Goal: Task Accomplishment & Management: Manage account settings

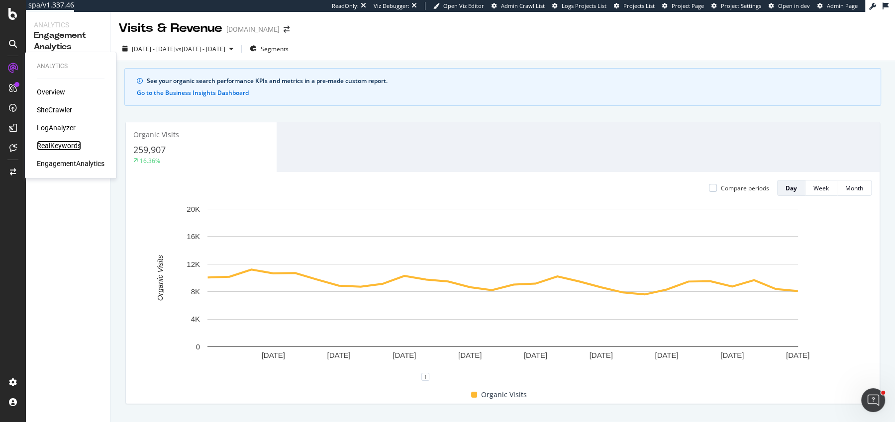
click at [55, 142] on div "RealKeywords" at bounding box center [59, 146] width 44 height 10
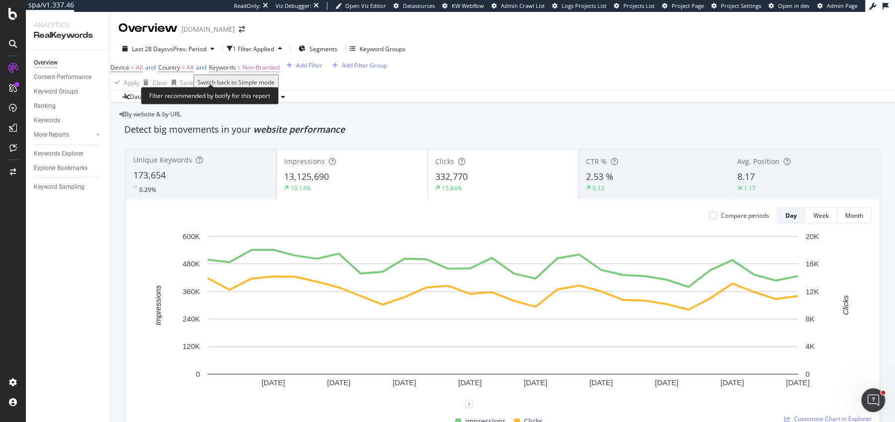
click at [261, 71] on span "Non-Branded" at bounding box center [260, 67] width 37 height 8
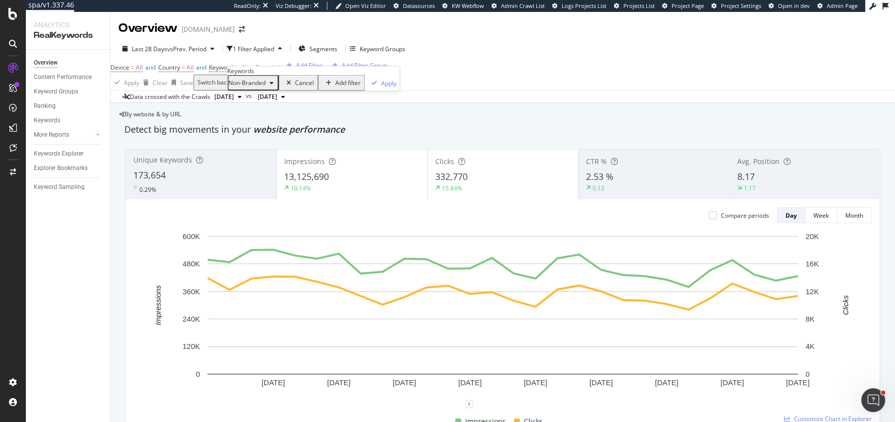
click at [173, 57] on div "Last 28 Days vs Prev. Period 1 Filter Applied Segments Keyword Groups" at bounding box center [502, 51] width 784 height 20
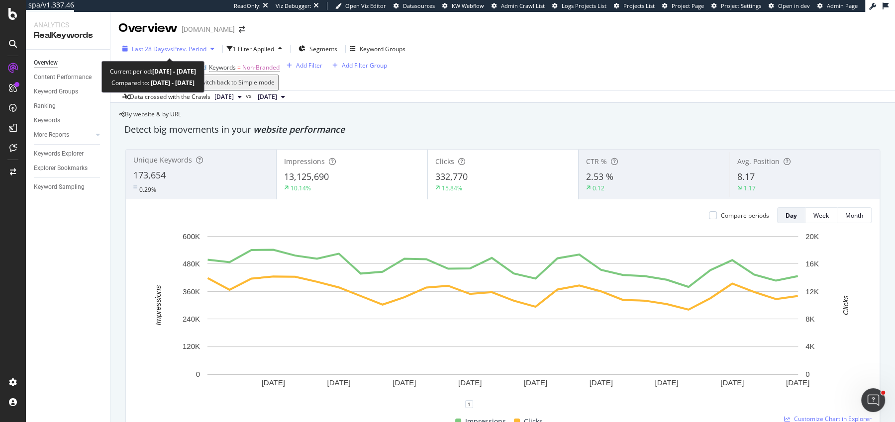
click at [172, 53] on div "Last 28 Days vs Prev. Period" at bounding box center [168, 48] width 100 height 15
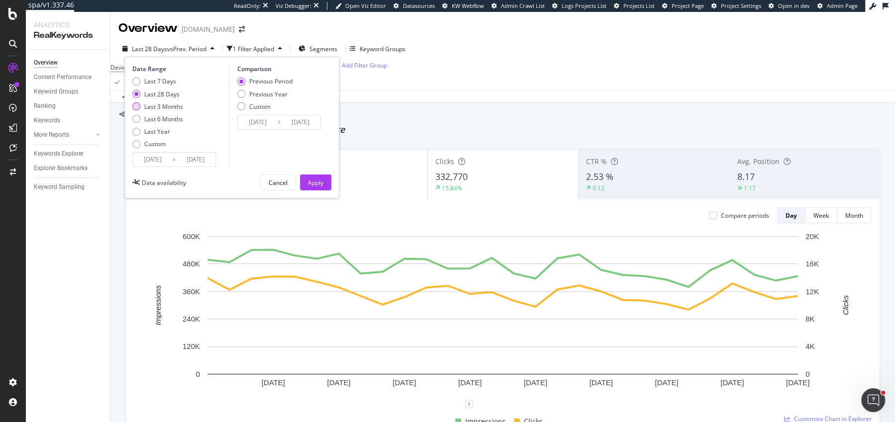
click at [169, 108] on div "Last 3 Months" at bounding box center [163, 106] width 39 height 8
type input "2025/06/25"
type input "2025/03/25"
type input "2025/06/24"
click at [268, 92] on div "Previous Year" at bounding box center [268, 94] width 38 height 8
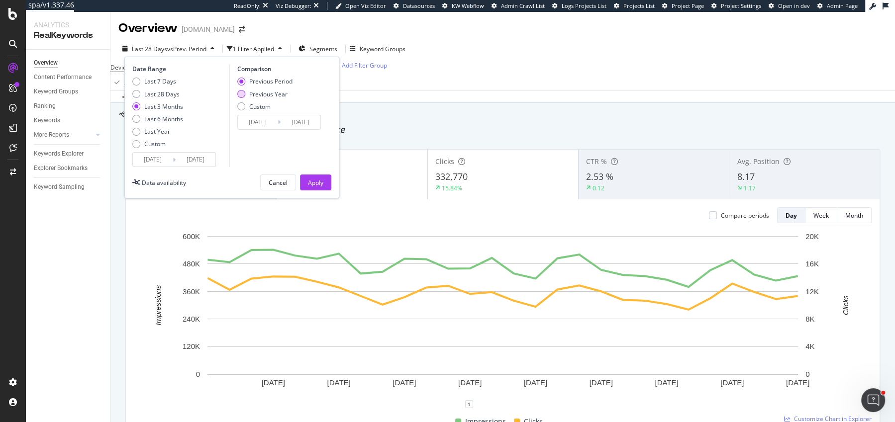
type input "2024/06/26"
type input "2024/09/25"
click at [320, 179] on div "Apply" at bounding box center [315, 183] width 15 height 8
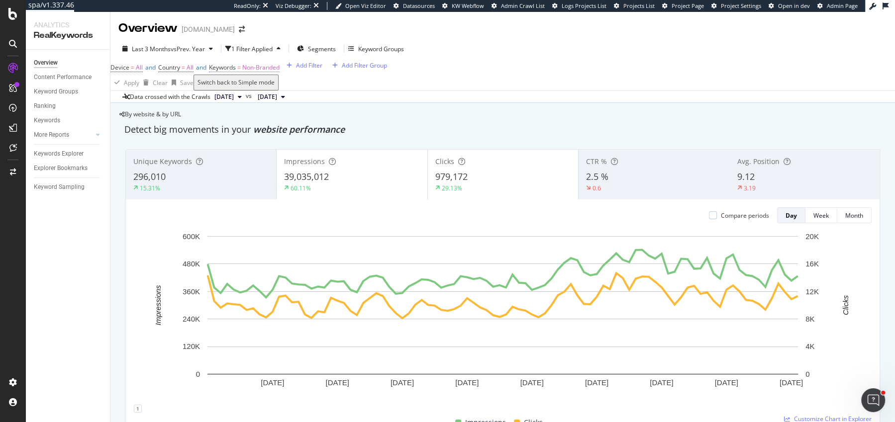
click at [278, 72] on span "Non-Branded" at bounding box center [260, 67] width 37 height 8
click at [258, 87] on span "Non-Branded" at bounding box center [246, 83] width 37 height 8
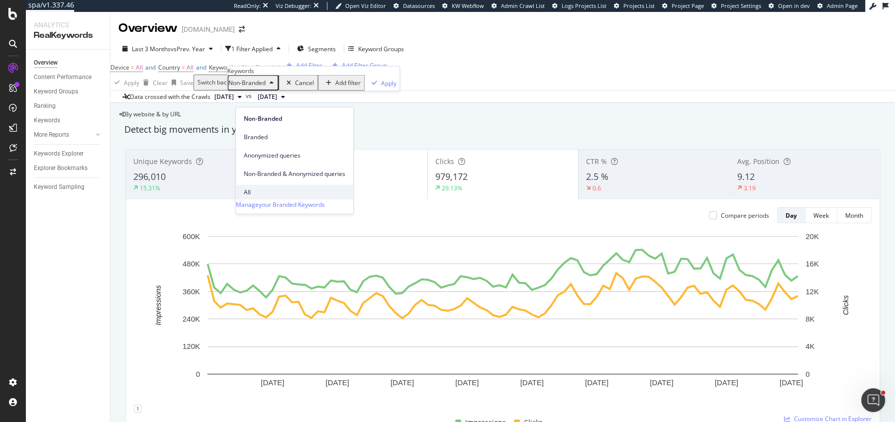
click at [268, 188] on span "All" at bounding box center [294, 192] width 101 height 9
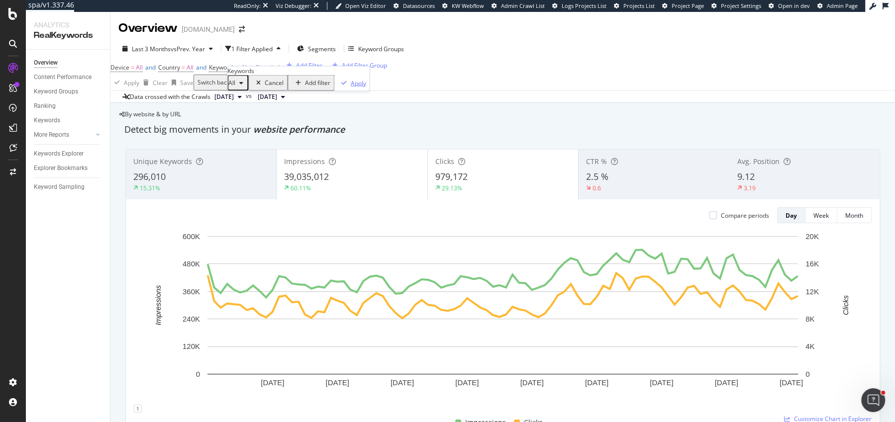
click at [337, 86] on div "button" at bounding box center [343, 83] width 13 height 6
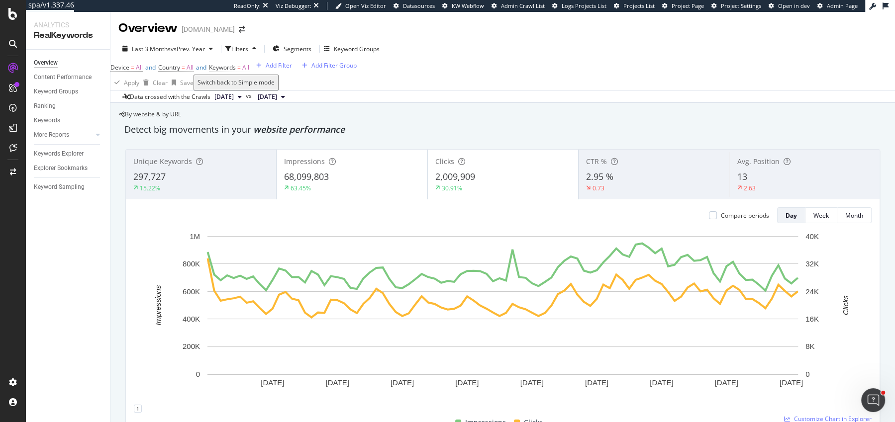
click at [330, 184] on div "68,099,803" at bounding box center [351, 177] width 135 height 13
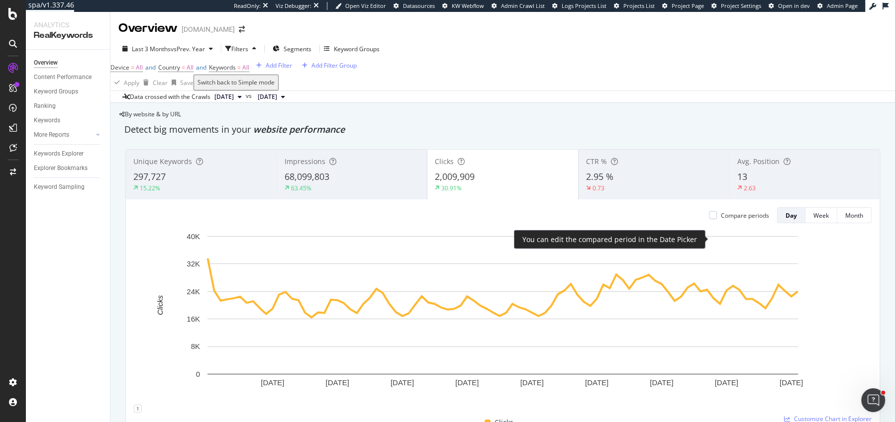
click at [718, 220] on div "Compare periods" at bounding box center [739, 215] width 60 height 8
click at [715, 219] on div at bounding box center [713, 215] width 8 height 8
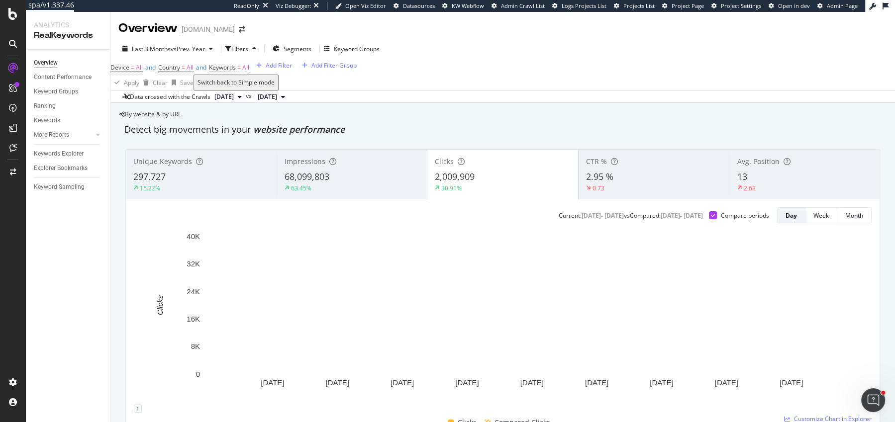
scroll to position [58, 0]
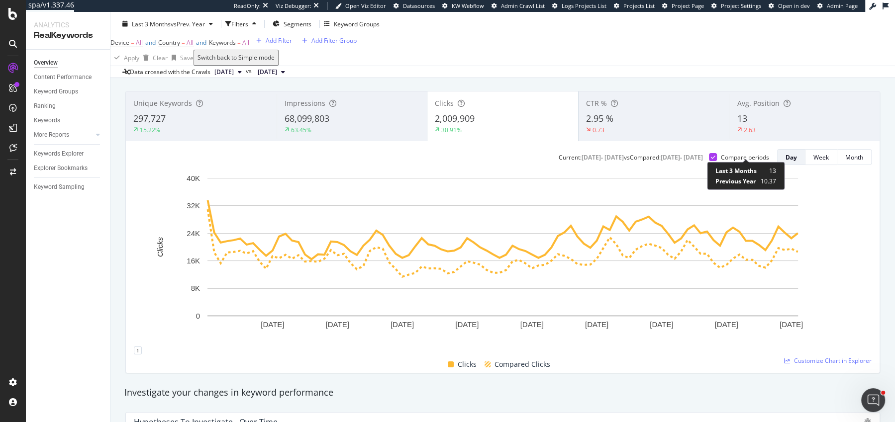
click at [750, 134] on div "2.63" at bounding box center [749, 130] width 12 height 8
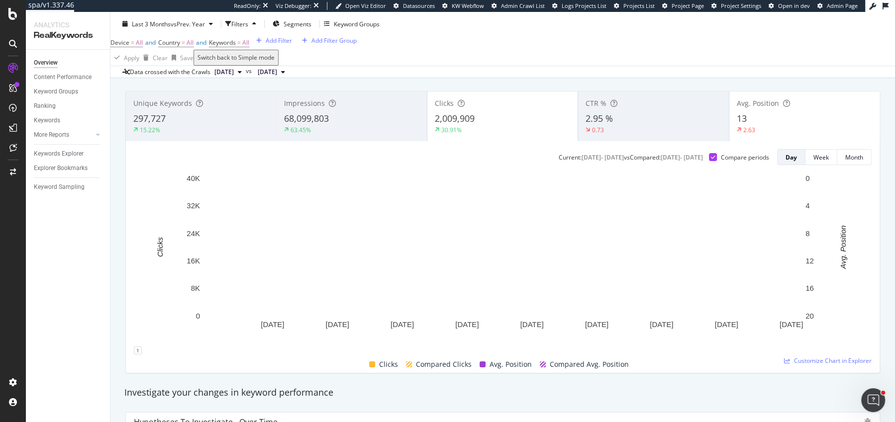
click at [795, 125] on div "13" at bounding box center [804, 118] width 135 height 13
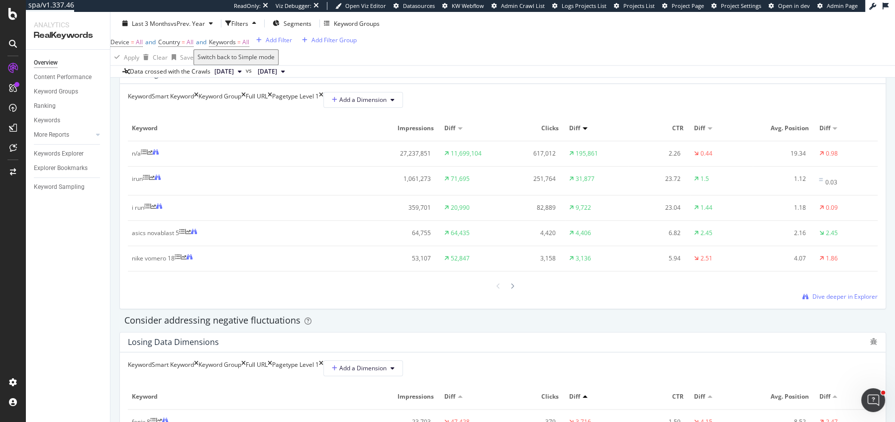
scroll to position [913, 0]
click at [47, 183] on div "Keyword Sampling" at bounding box center [59, 187] width 51 height 10
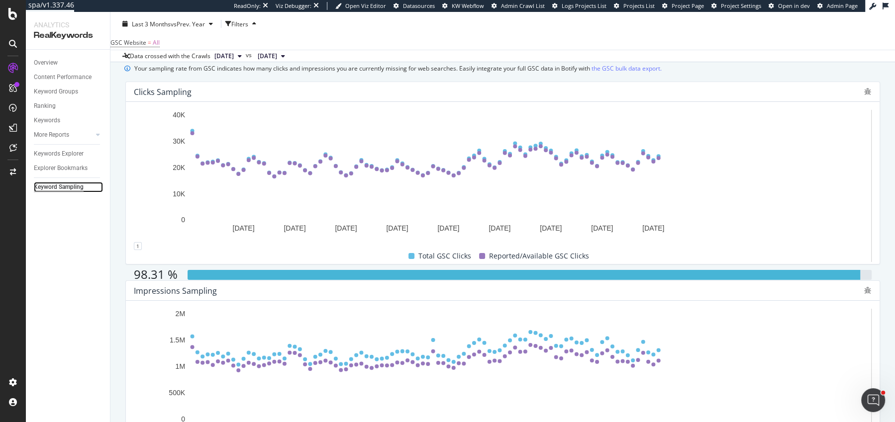
scroll to position [131, 0]
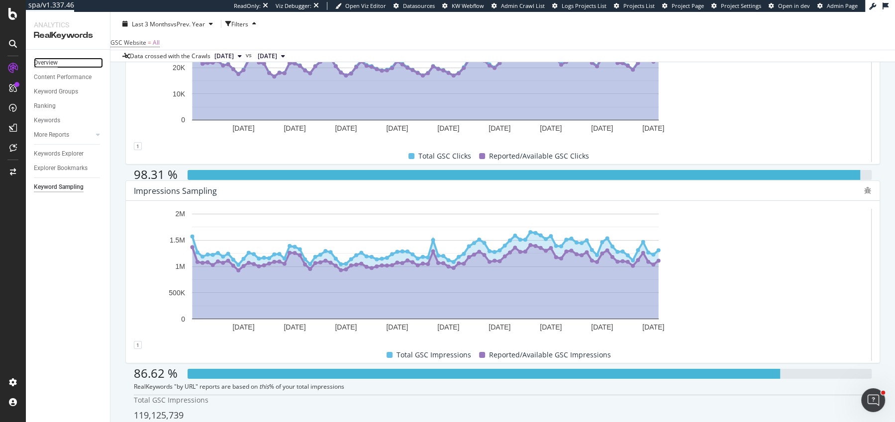
click at [56, 64] on div "Overview" at bounding box center [46, 63] width 24 height 10
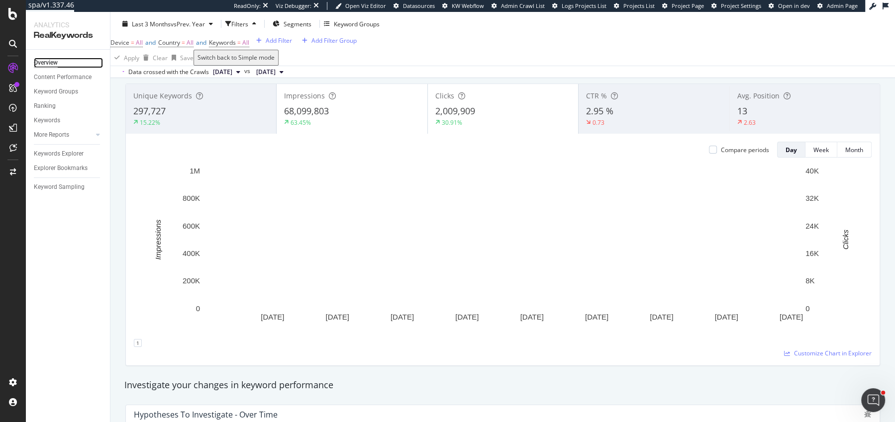
scroll to position [68, 0]
click at [382, 115] on div "68,099,803" at bounding box center [351, 108] width 135 height 13
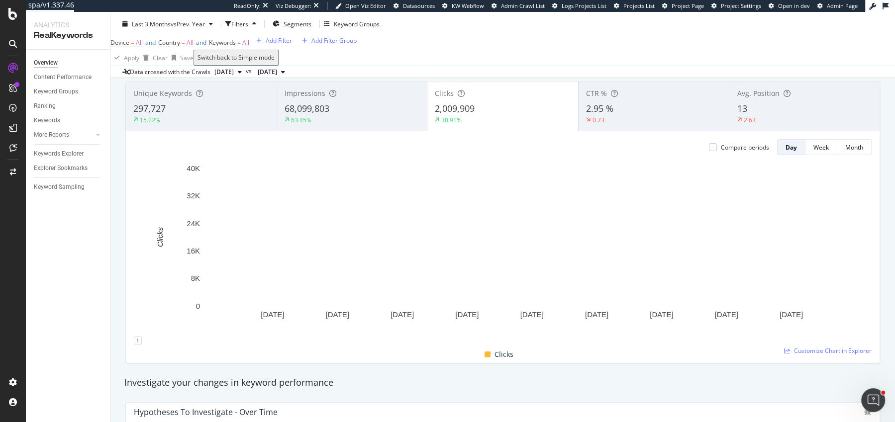
click at [196, 124] on div "15.22%" at bounding box center [201, 119] width 136 height 9
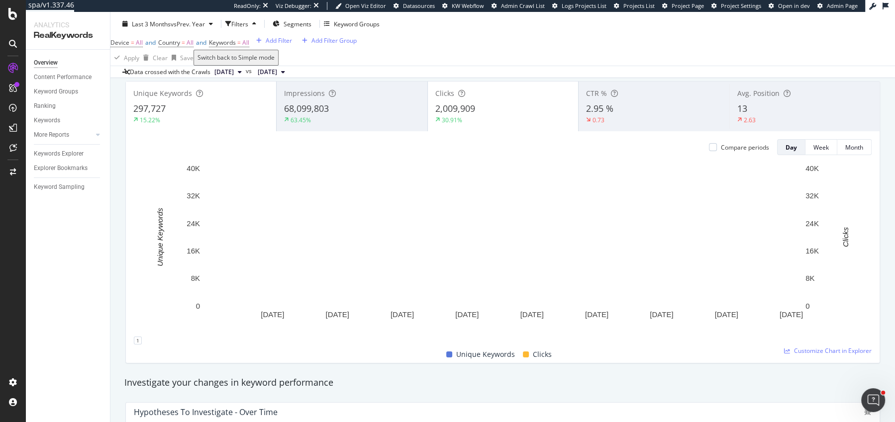
click at [196, 124] on div "15.22%" at bounding box center [200, 119] width 135 height 9
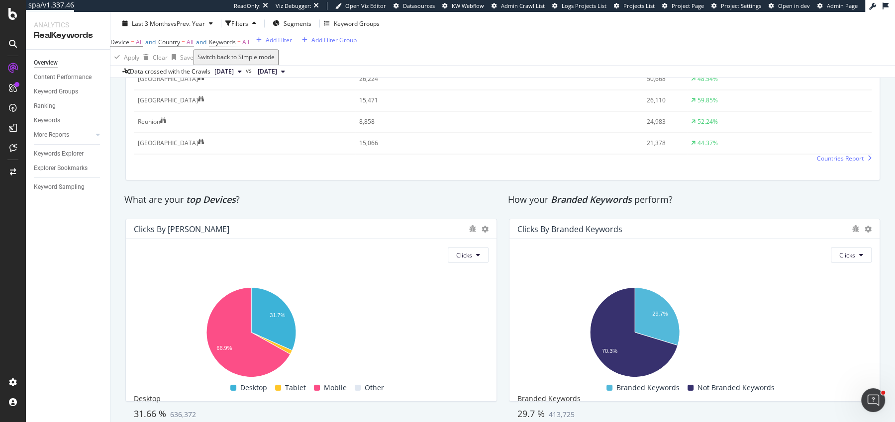
scroll to position [1602, 0]
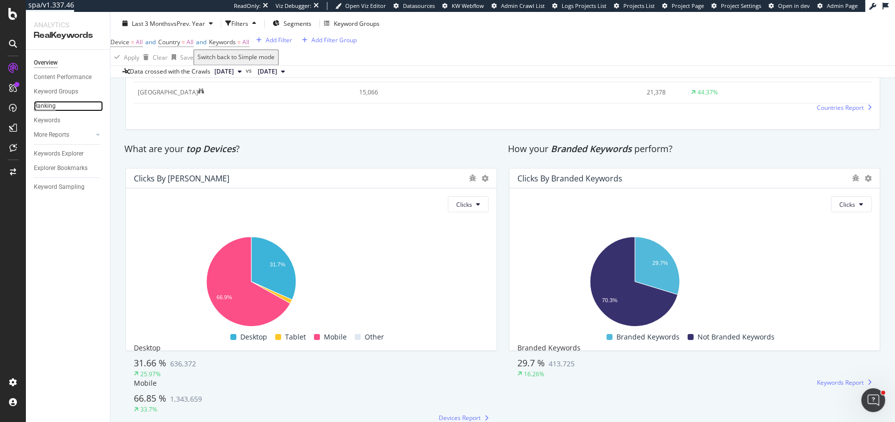
click at [44, 105] on div "Ranking" at bounding box center [45, 106] width 22 height 10
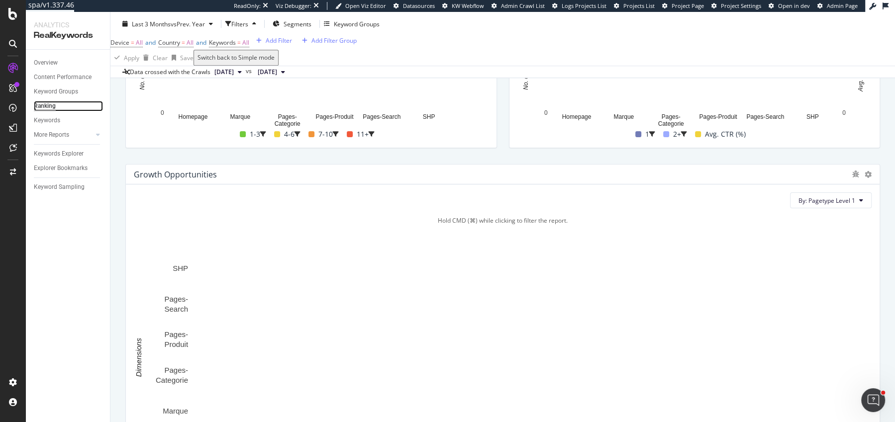
scroll to position [980, 0]
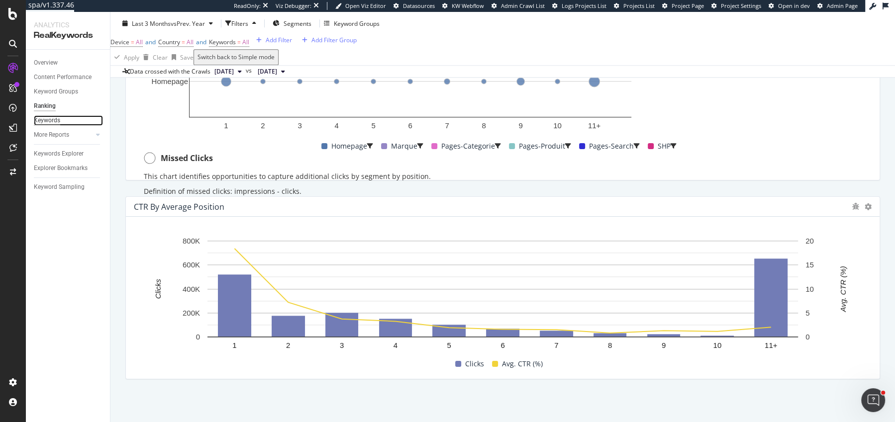
click at [53, 117] on div "Keywords" at bounding box center [47, 120] width 26 height 10
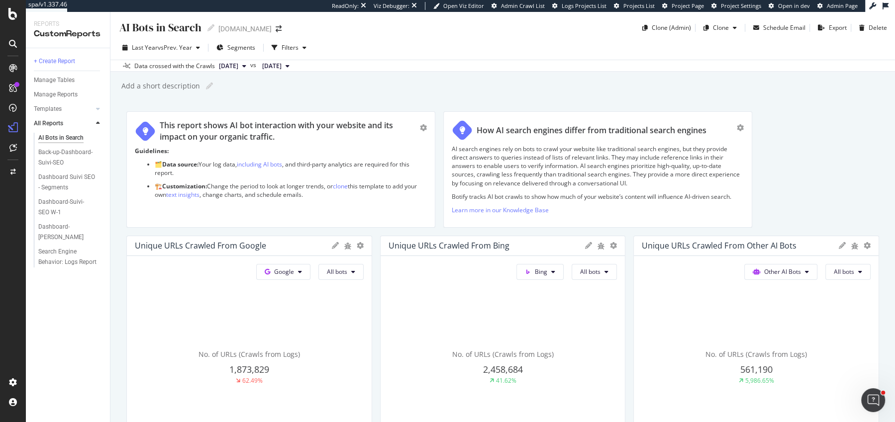
scroll to position [1668, 0]
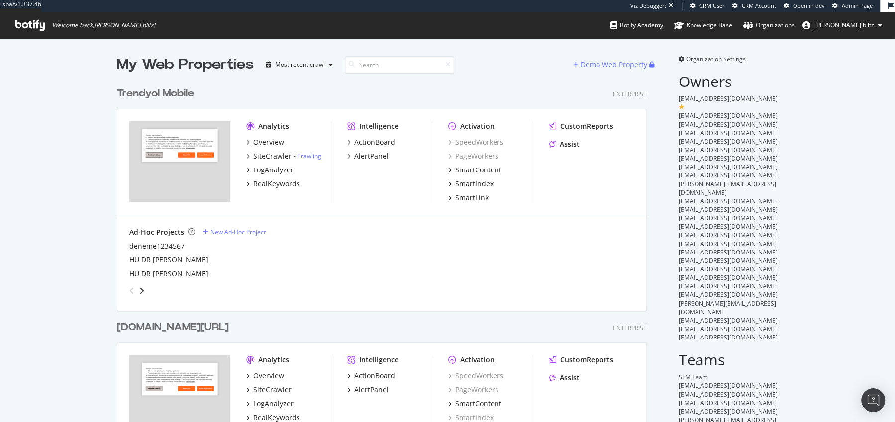
scroll to position [1433, 537]
type input """
click at [262, 152] on div "SiteCrawler" at bounding box center [272, 156] width 38 height 10
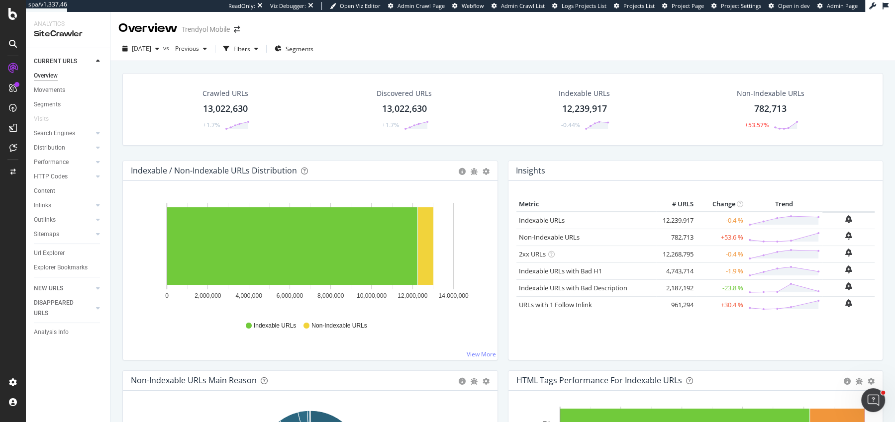
click at [153, 38] on div "2025 Sep. 21st vs Previous Filters Segments" at bounding box center [502, 49] width 784 height 24
click at [148, 49] on span "2025 Sep. 21st" at bounding box center [141, 48] width 19 height 8
click at [351, 60] on div "2025 Sep. 21st vs Previous Filters Segments" at bounding box center [502, 51] width 784 height 20
click at [235, 28] on icon "arrow-right-arrow-left" at bounding box center [237, 29] width 6 height 7
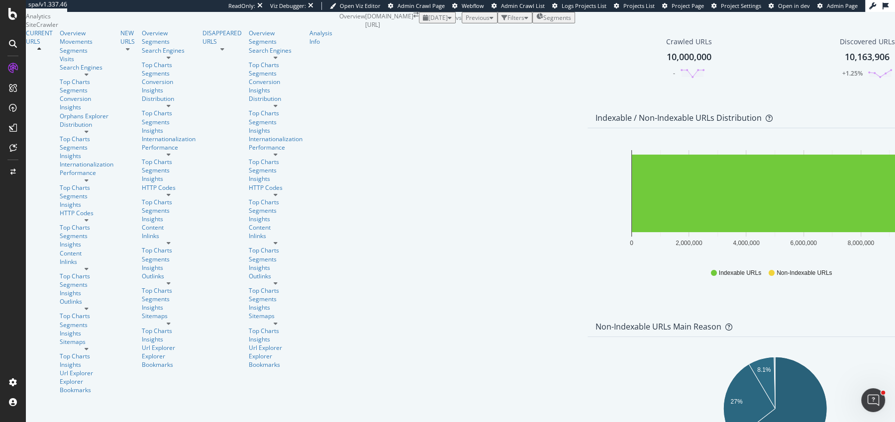
drag, startPoint x: 270, startPoint y: 148, endPoint x: 254, endPoint y: 140, distance: 17.8
click at [423, 22] on div "2025 Sep. 2nd" at bounding box center [437, 17] width 29 height 8
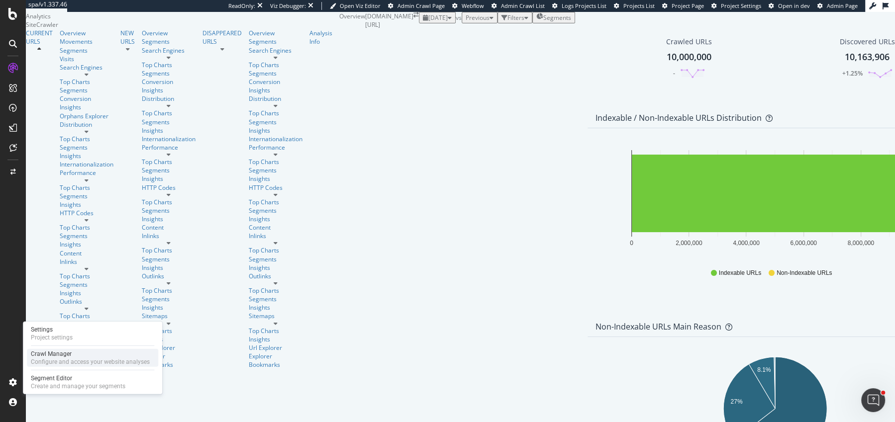
click at [55, 361] on div "Configure and access your website analyses" at bounding box center [90, 362] width 119 height 8
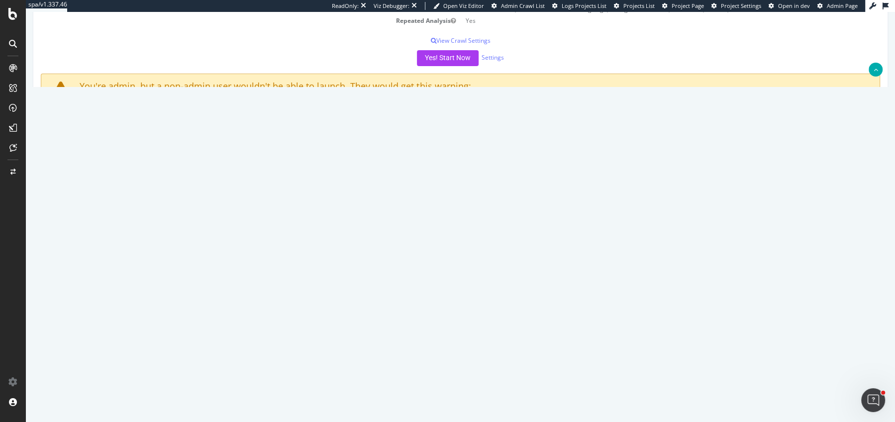
scroll to position [181, 0]
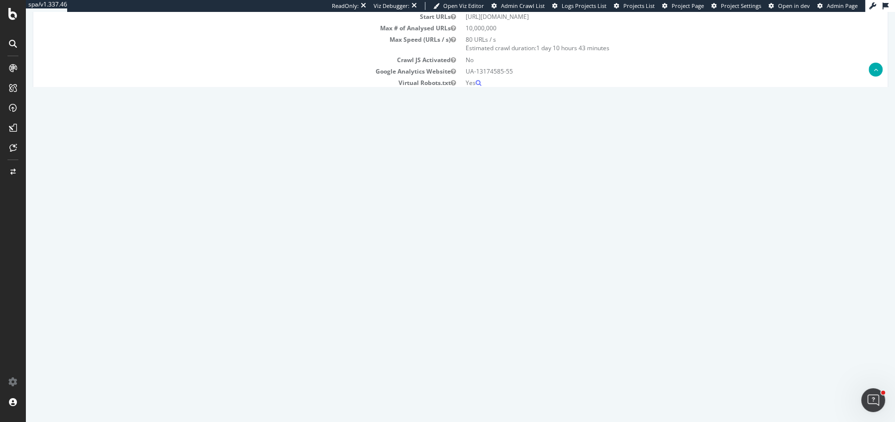
click at [259, 197] on p "Sorry, your current plan doesn't allow this crawl to be completed as it is abov…" at bounding box center [460, 196] width 823 height 8
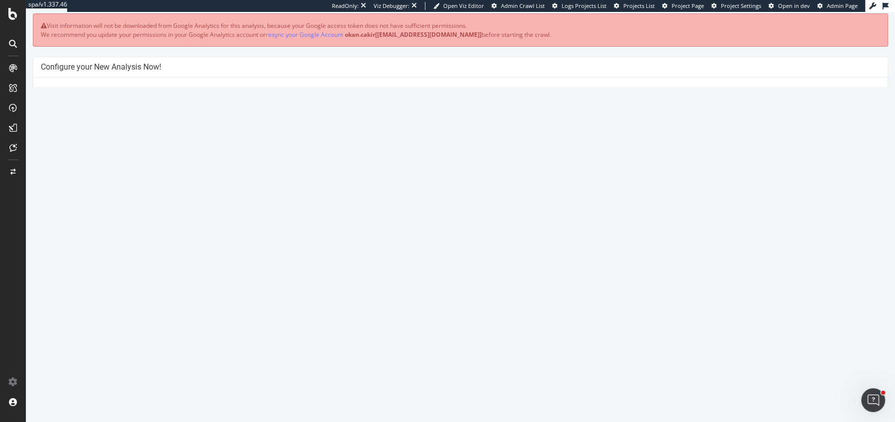
click at [255, 197] on td "HTML Extract Rules" at bounding box center [251, 202] width 420 height 11
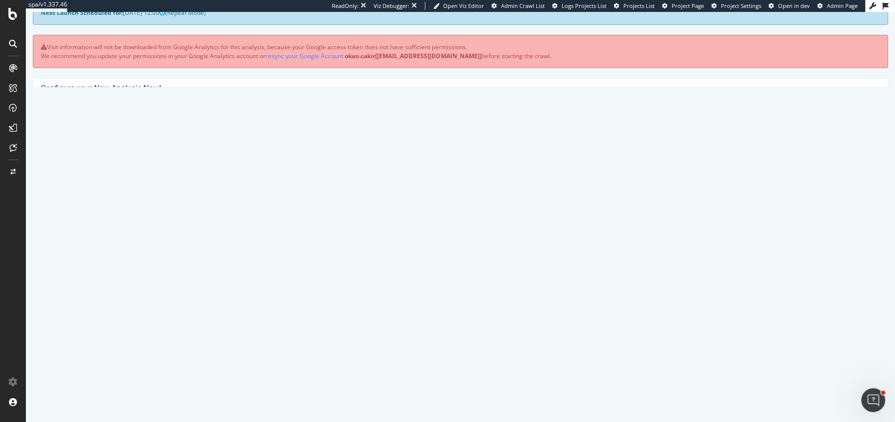
scroll to position [58, 0]
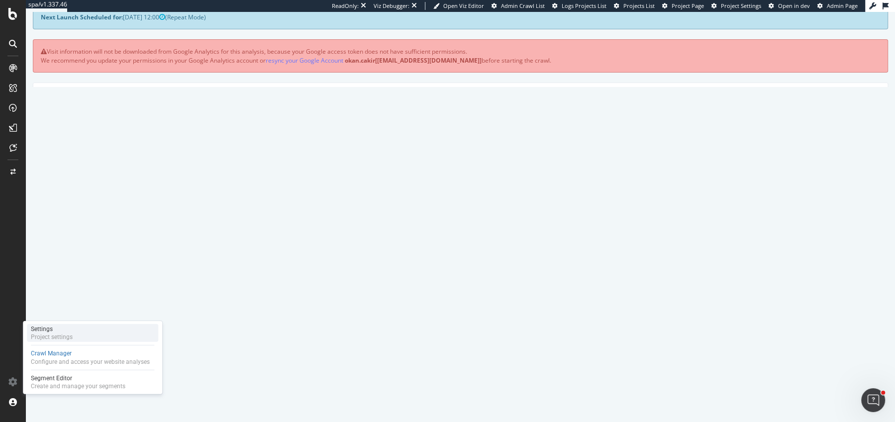
click at [55, 336] on div "Project settings" at bounding box center [52, 337] width 42 height 8
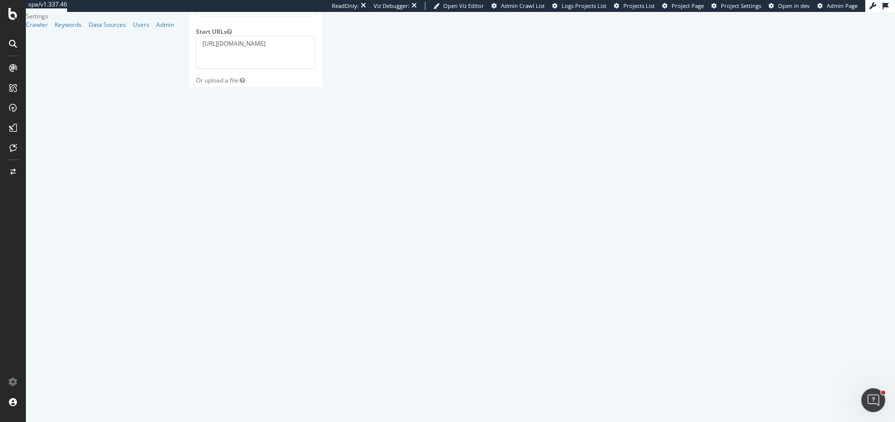
scroll to position [304, 0]
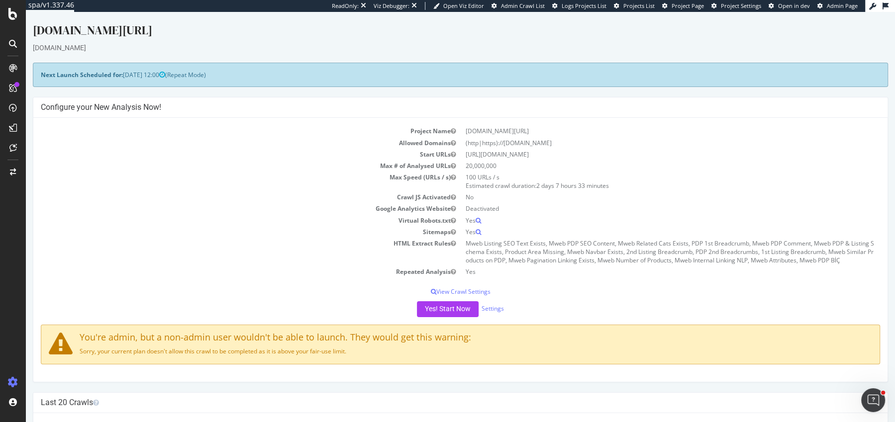
click at [326, 127] on td "Project Name" at bounding box center [251, 130] width 420 height 11
drag, startPoint x: 462, startPoint y: 165, endPoint x: 507, endPoint y: 163, distance: 45.8
click at [507, 164] on td "20,000,000" at bounding box center [671, 165] width 420 height 11
click at [507, 163] on td "20,000,000" at bounding box center [671, 165] width 420 height 11
click at [833, 4] on span "Admin Page" at bounding box center [842, 5] width 31 height 7
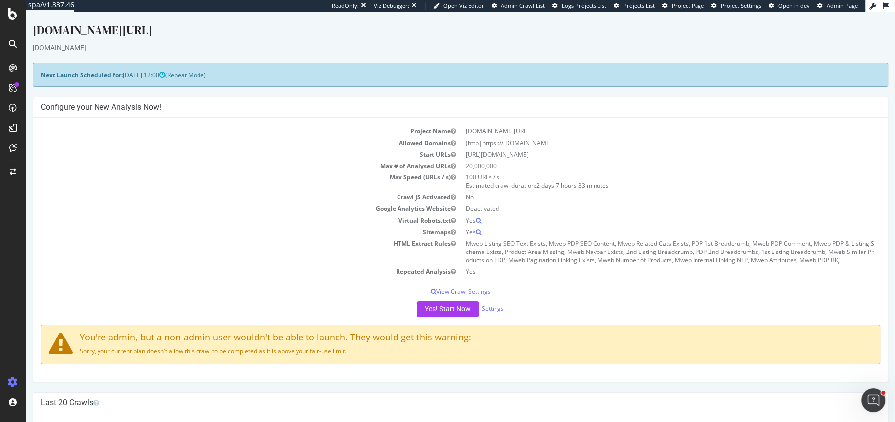
click at [16, 22] on div at bounding box center [13, 211] width 26 height 422
click at [15, 18] on icon at bounding box center [12, 14] width 9 height 12
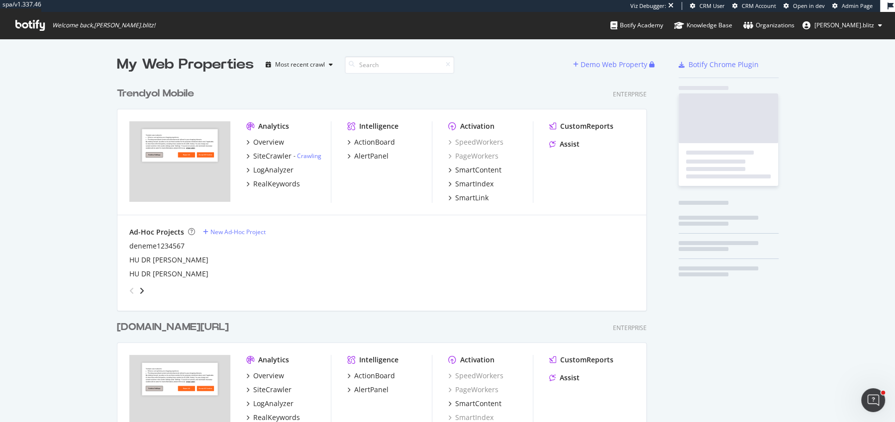
scroll to position [1433, 537]
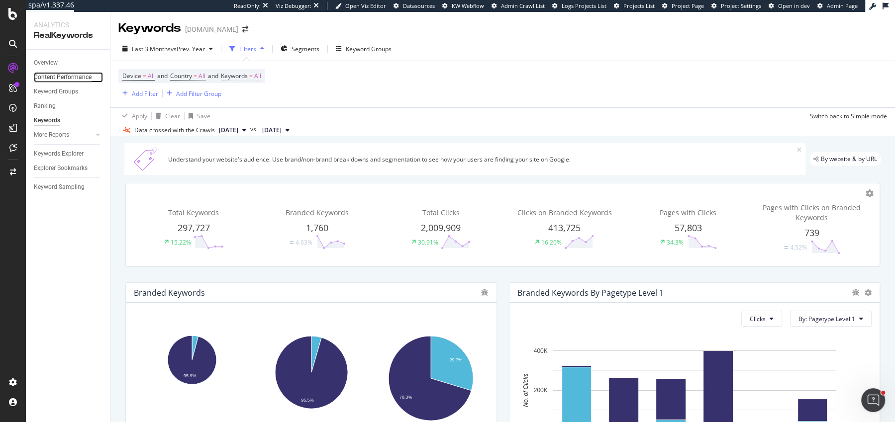
click at [56, 78] on div "Content Performance" at bounding box center [63, 77] width 58 height 10
click at [44, 67] on div "Overview" at bounding box center [46, 63] width 24 height 10
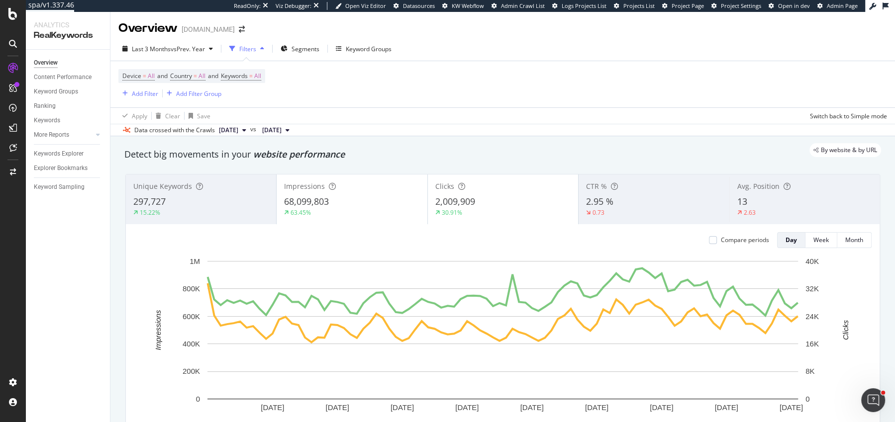
click at [817, 208] on div "2.63" at bounding box center [804, 212] width 135 height 9
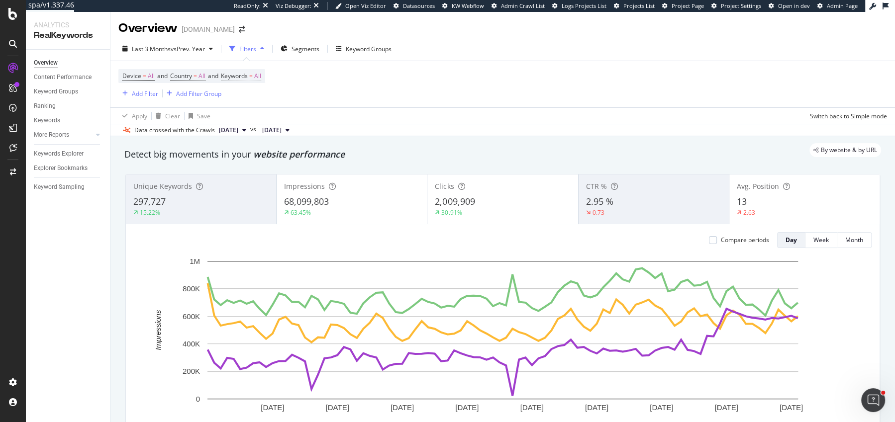
click at [491, 194] on div "Clicks 2,009,909 30.91%" at bounding box center [502, 199] width 150 height 45
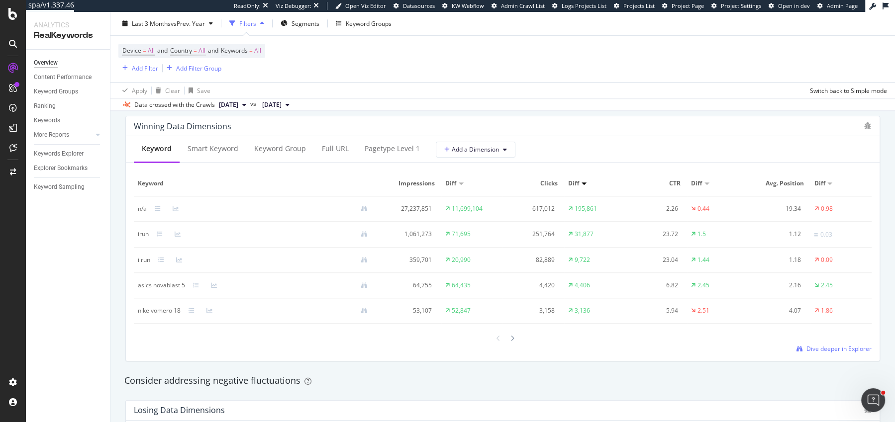
scroll to position [882, 0]
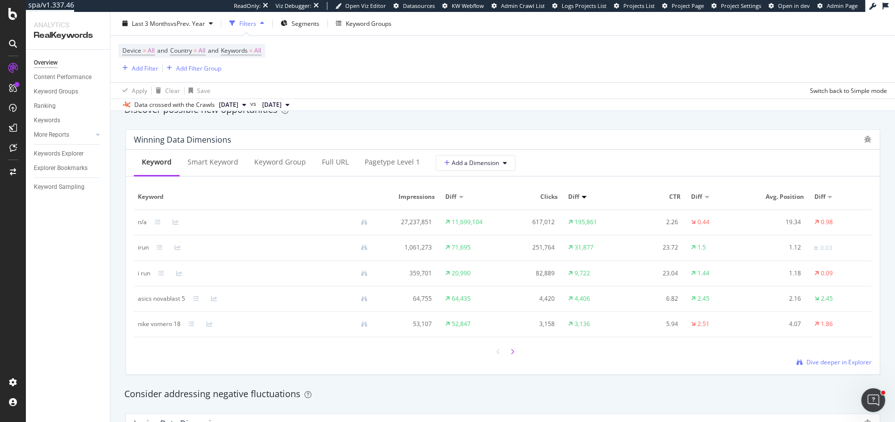
click at [511, 350] on icon at bounding box center [512, 352] width 4 height 6
click at [497, 352] on icon at bounding box center [498, 352] width 4 height 6
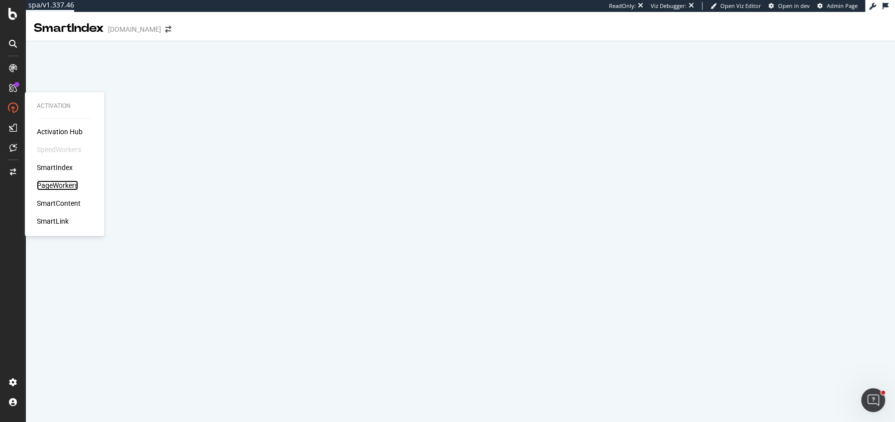
click at [55, 182] on div "PageWorkers" at bounding box center [57, 186] width 41 height 10
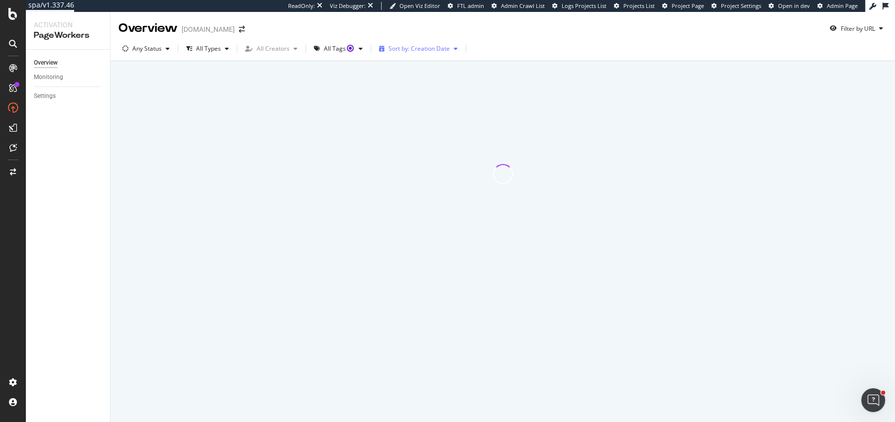
click at [405, 48] on div "Sort by: Creation Date" at bounding box center [418, 49] width 61 height 6
click at [412, 80] on div "Modification Date" at bounding box center [408, 82] width 49 height 8
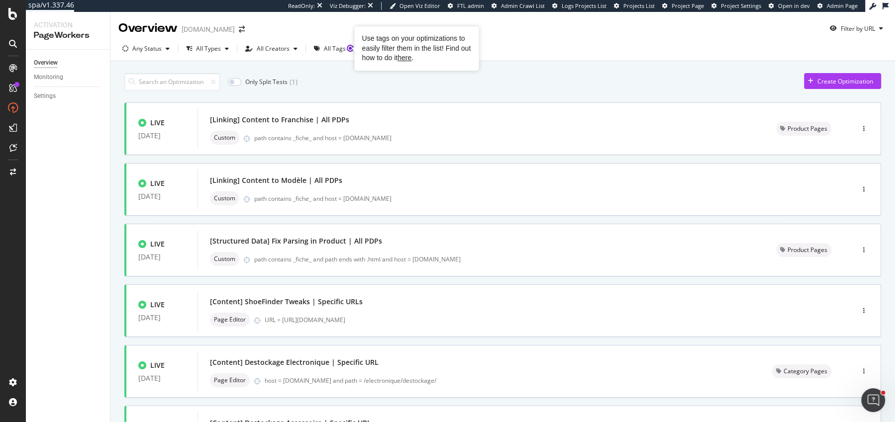
click at [389, 46] on div "Use tags on your optimizations to easily filter them in the list! Find out how …" at bounding box center [416, 48] width 109 height 29
click at [428, 50] on div "Sort by: Modification Date" at bounding box center [424, 49] width 72 height 6
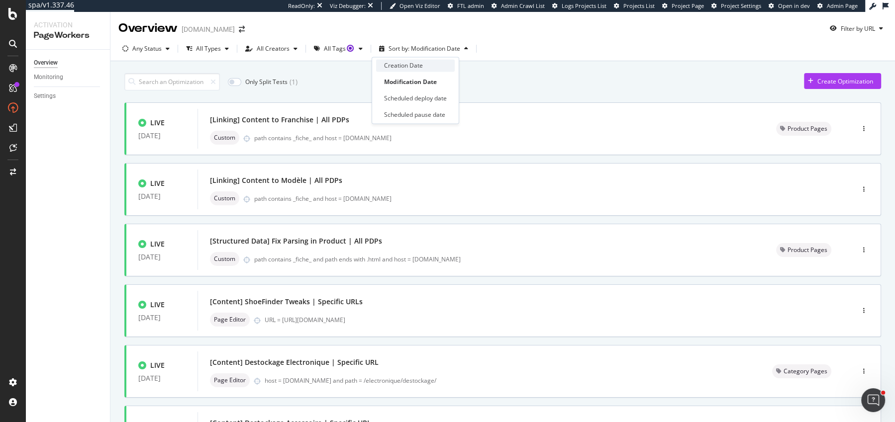
click at [428, 71] on div "Creation Date" at bounding box center [415, 65] width 79 height 12
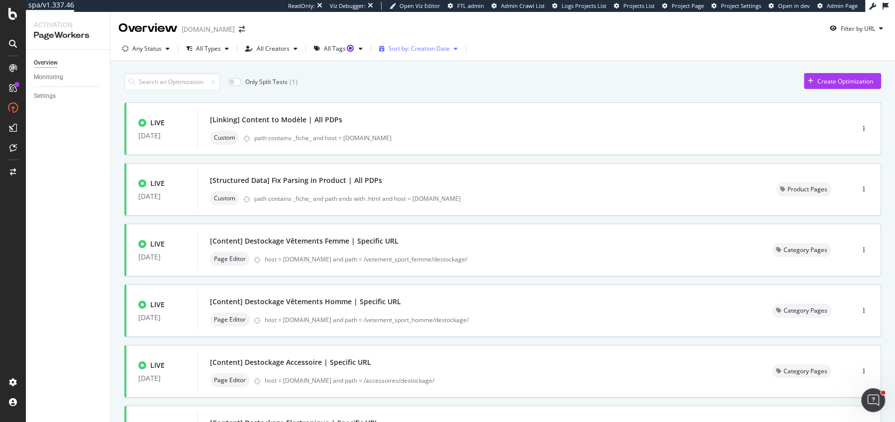
click at [420, 54] on div "Sort by: Creation Date" at bounding box center [418, 48] width 87 height 15
click at [419, 84] on div "Modification Date" at bounding box center [408, 82] width 49 height 8
